Goal: Navigation & Orientation: Find specific page/section

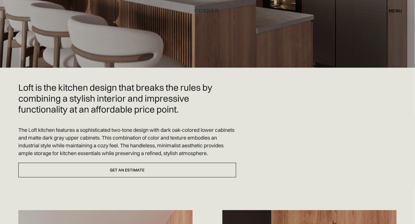
scroll to position [118, 0]
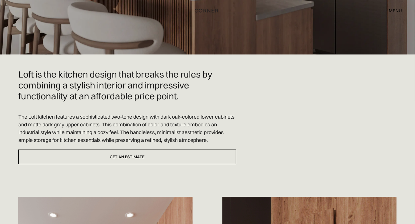
click at [392, 11] on div "menu" at bounding box center [395, 10] width 13 height 5
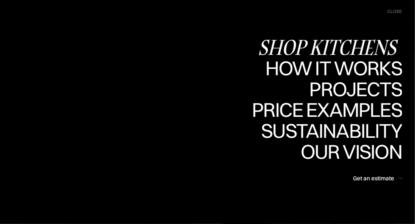
click at [362, 45] on div "Shop Kitchens" at bounding box center [330, 47] width 144 height 20
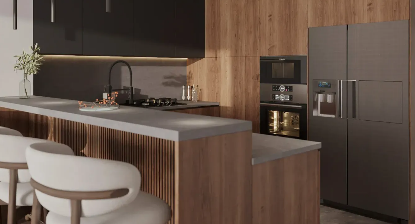
scroll to position [988, 0]
